Goal: Task Accomplishment & Management: Use online tool/utility

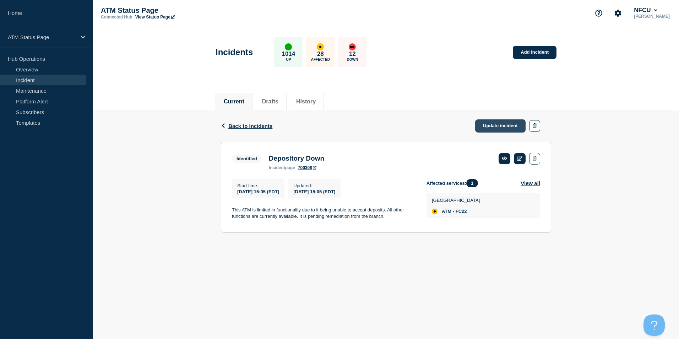
click at [494, 127] on link "Update incident" at bounding box center [500, 125] width 50 height 13
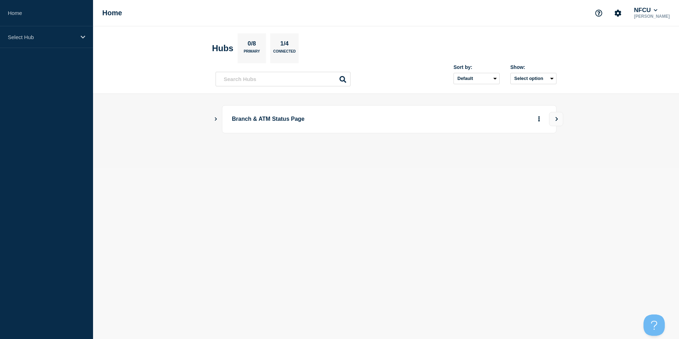
click at [216, 119] on icon "Show Connected Hubs" at bounding box center [216, 119] width 2 height 4
click at [517, 159] on button "See overview" at bounding box center [515, 155] width 38 height 14
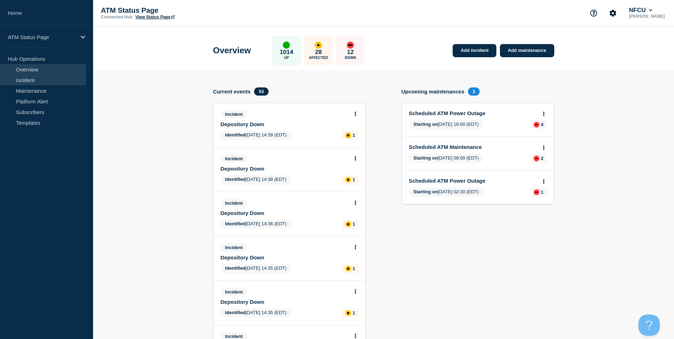
click at [19, 78] on link "Incident" at bounding box center [43, 80] width 86 height 11
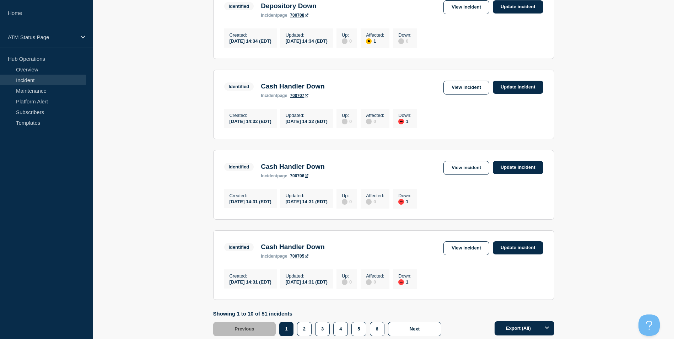
scroll to position [726, 0]
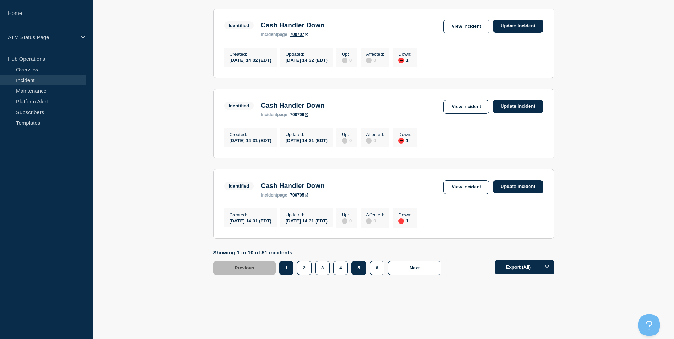
click at [357, 270] on button "5" at bounding box center [358, 268] width 15 height 14
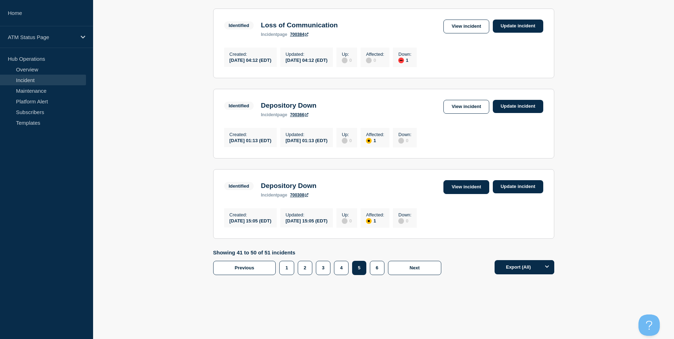
click at [474, 185] on link "View incident" at bounding box center [466, 187] width 46 height 14
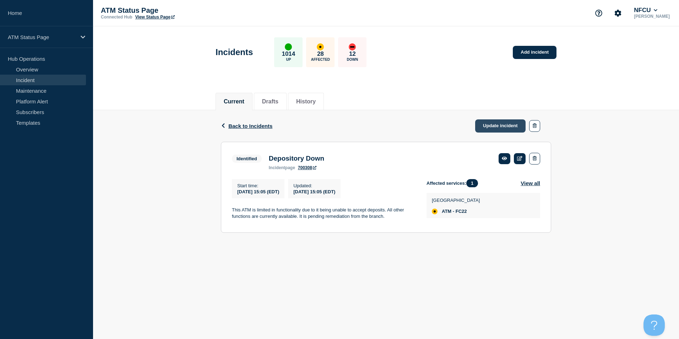
click at [485, 126] on link "Update incident" at bounding box center [500, 125] width 50 height 13
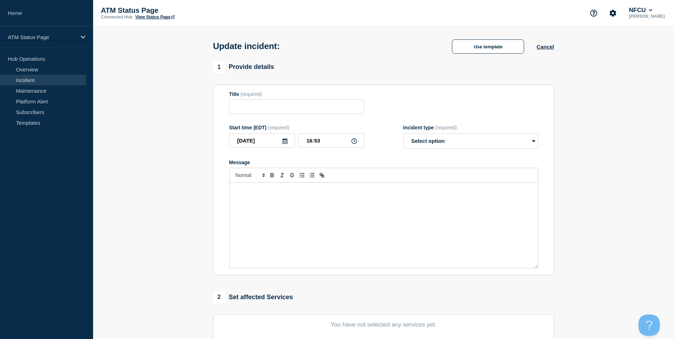
type input "Depository Down"
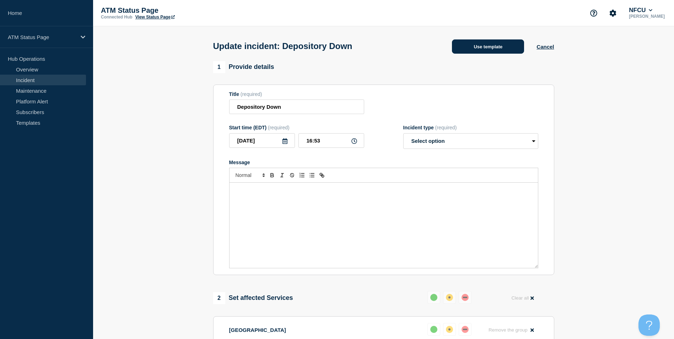
click at [488, 46] on button "Use template" at bounding box center [488, 46] width 72 height 14
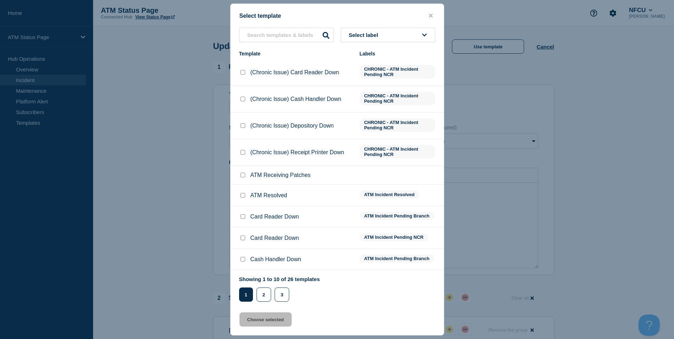
click at [243, 196] on input "ATM Resolved checkbox" at bounding box center [243, 195] width 5 height 5
checkbox input "true"
click at [264, 323] on button "Choose selected" at bounding box center [266, 319] width 52 height 14
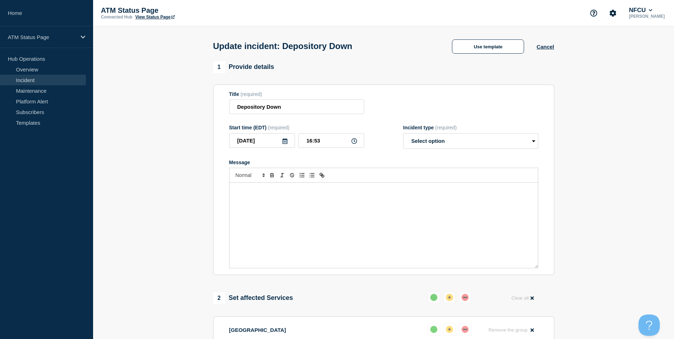
select select "resolved"
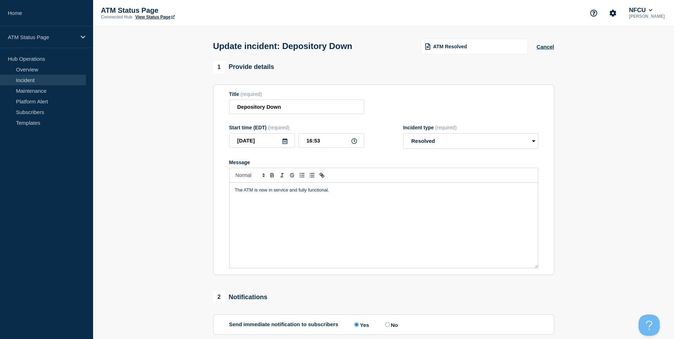
scroll to position [116, 0]
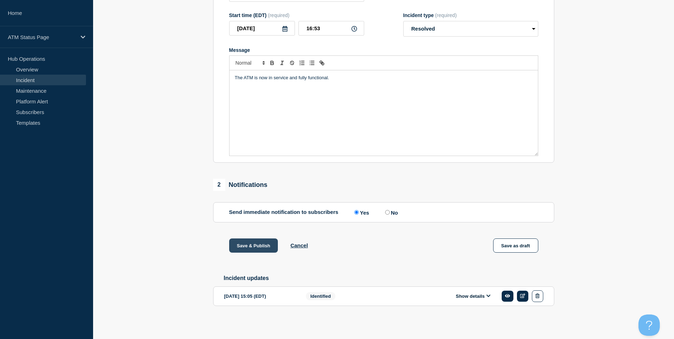
click at [252, 242] on button "Save & Publish" at bounding box center [253, 245] width 49 height 14
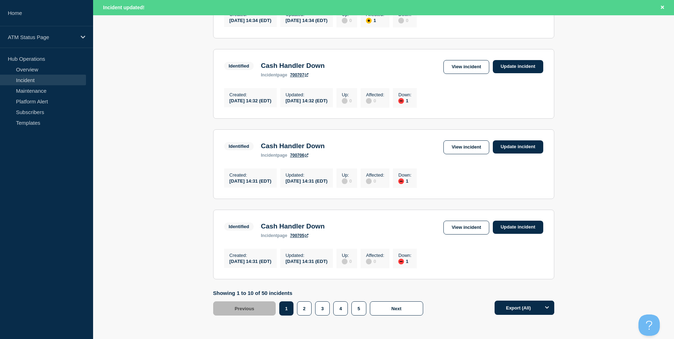
scroll to position [741, 0]
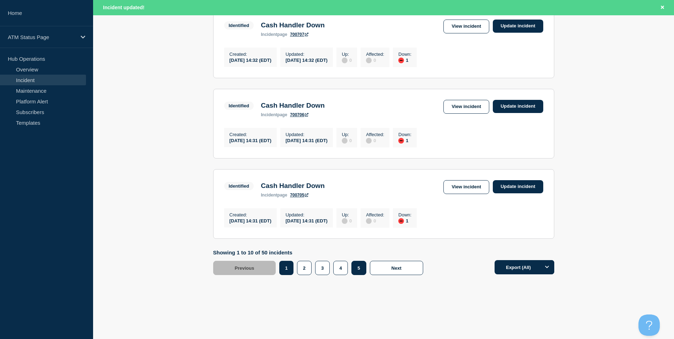
click at [358, 271] on button "5" at bounding box center [358, 268] width 15 height 14
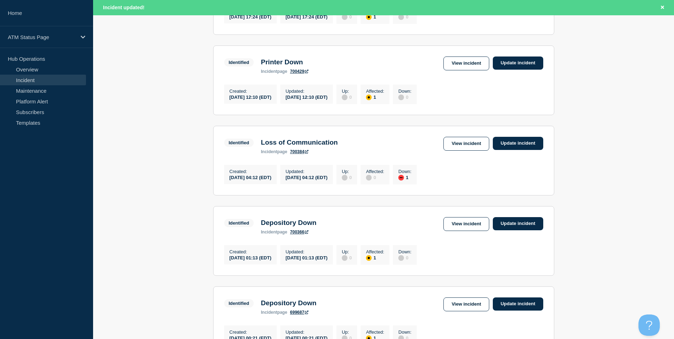
scroll to position [421, 0]
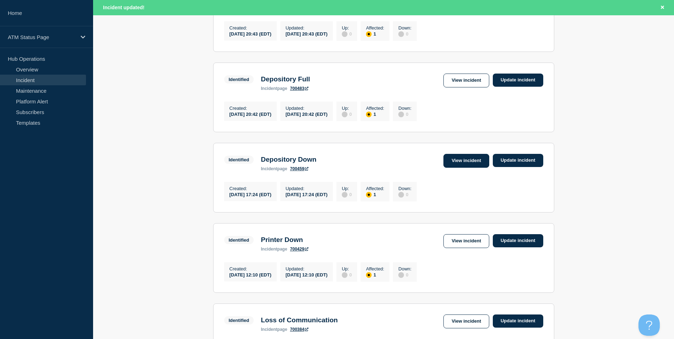
click at [459, 168] on link "View incident" at bounding box center [466, 161] width 46 height 14
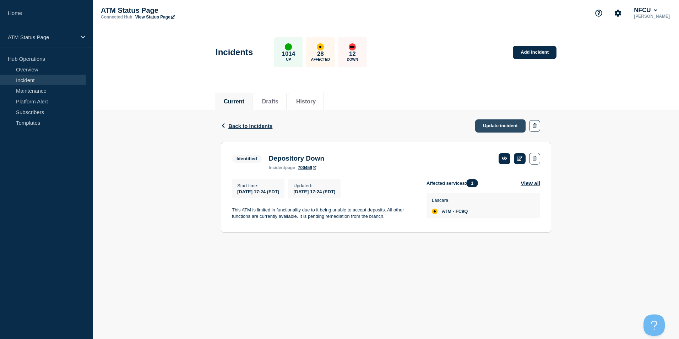
click at [494, 126] on link "Update incident" at bounding box center [500, 125] width 50 height 13
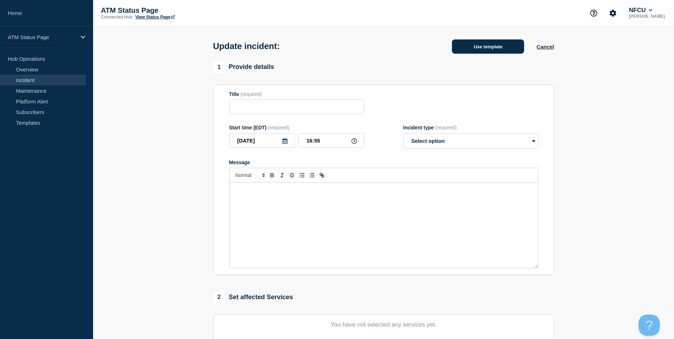
click at [496, 46] on button "Use template" at bounding box center [488, 46] width 72 height 14
type input "Depository Down"
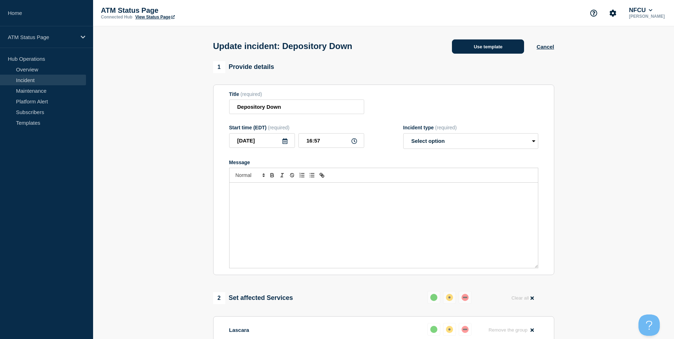
click at [492, 50] on button "Use template" at bounding box center [488, 46] width 72 height 14
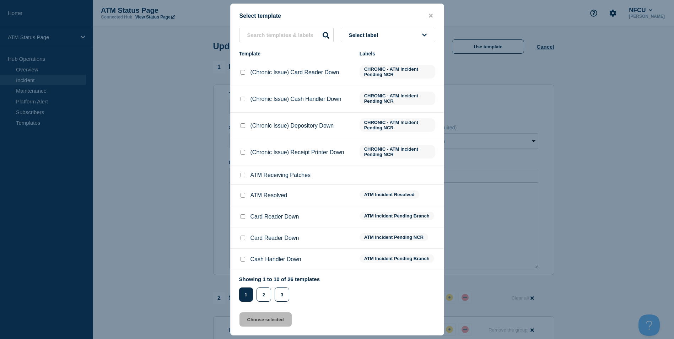
click at [244, 198] on input "ATM Resolved checkbox" at bounding box center [243, 195] width 5 height 5
checkbox input "true"
click at [273, 318] on button "Choose selected" at bounding box center [266, 319] width 52 height 14
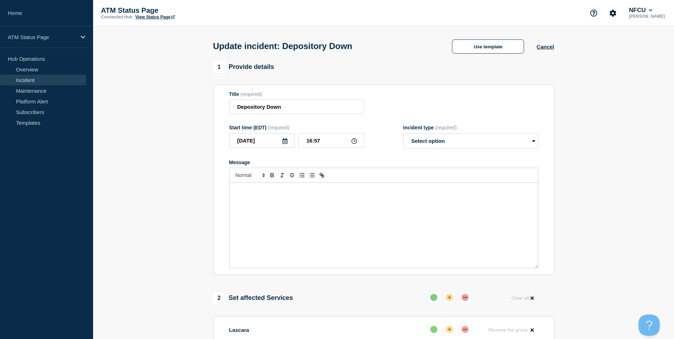
select select "resolved"
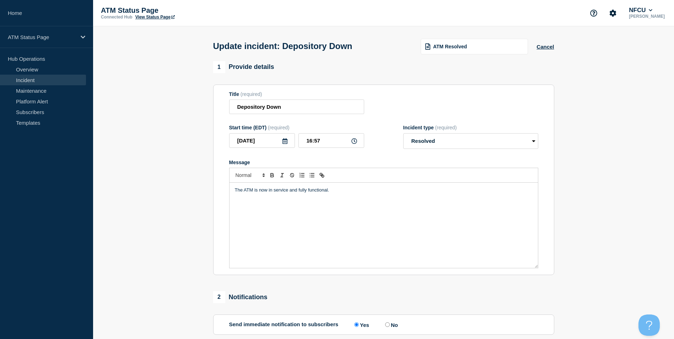
scroll to position [116, 0]
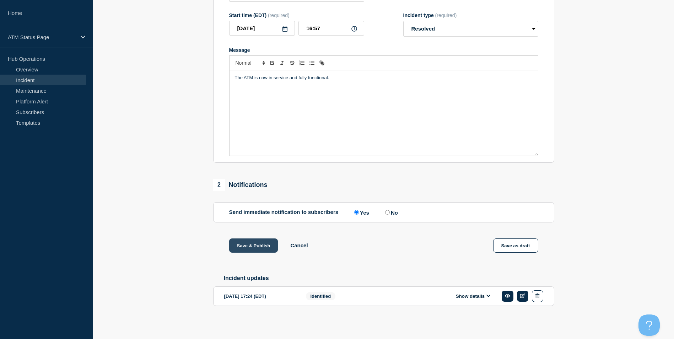
click at [253, 241] on button "Save & Publish" at bounding box center [253, 245] width 49 height 14
